Goal: Transaction & Acquisition: Purchase product/service

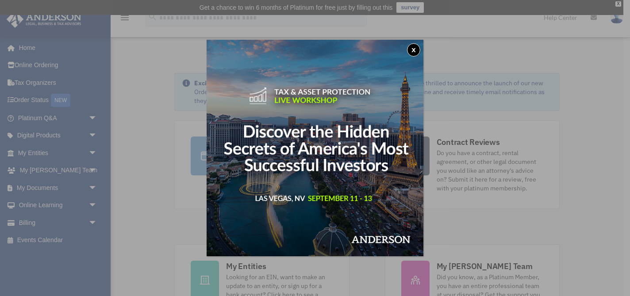
click at [412, 46] on button "x" at bounding box center [413, 49] width 13 height 13
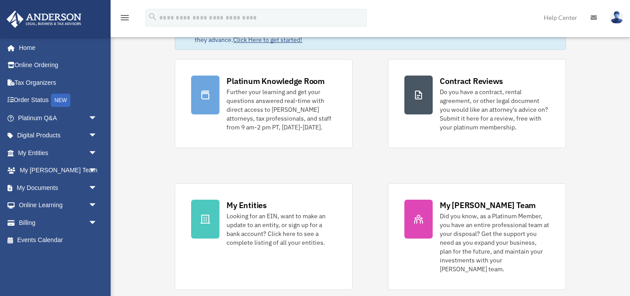
scroll to position [61, 0]
click at [66, 63] on link "Online Ordering" at bounding box center [58, 66] width 104 height 18
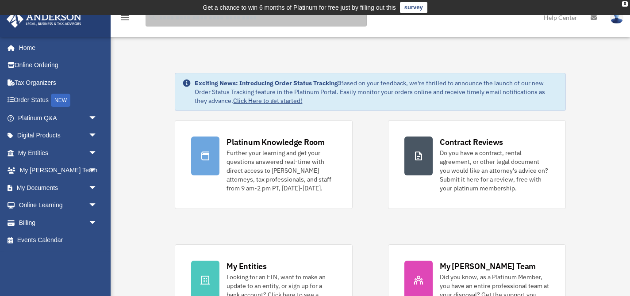
click at [224, 19] on input "search" at bounding box center [256, 18] width 221 height 18
type input "**********"
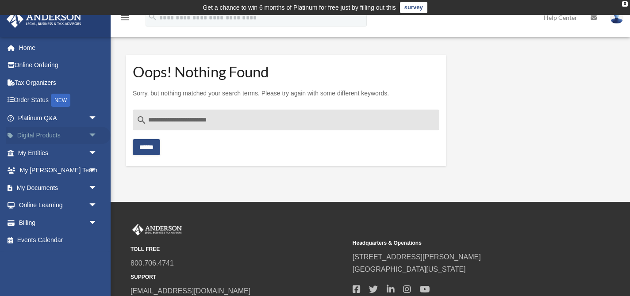
click at [91, 136] on span "arrow_drop_down" at bounding box center [97, 136] width 18 height 18
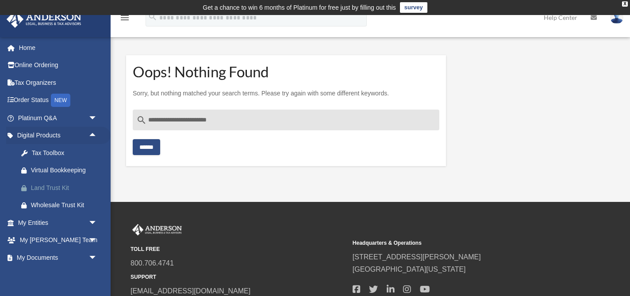
click at [77, 187] on div "Land Trust Kit" at bounding box center [65, 188] width 69 height 11
click at [69, 169] on div "Virtual Bookkeeping" at bounding box center [65, 170] width 69 height 11
